Goal: Go to known website: Access a specific website the user already knows

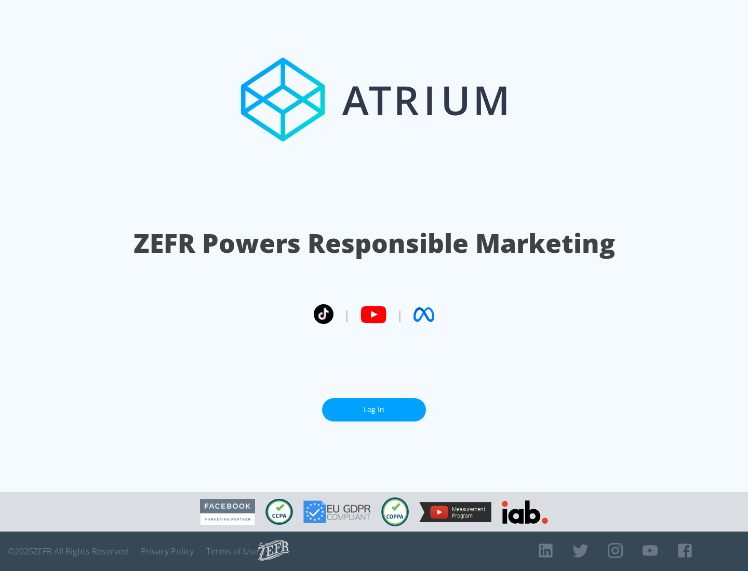
click at [374, 410] on link "Log In" at bounding box center [374, 409] width 104 height 23
